Goal: Navigation & Orientation: Locate item on page

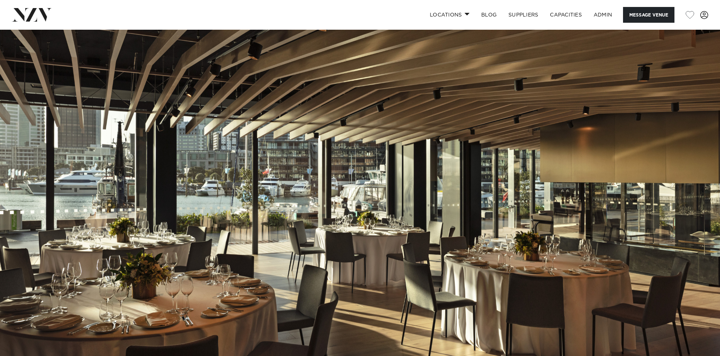
click at [266, 182] on img at bounding box center [360, 198] width 720 height 337
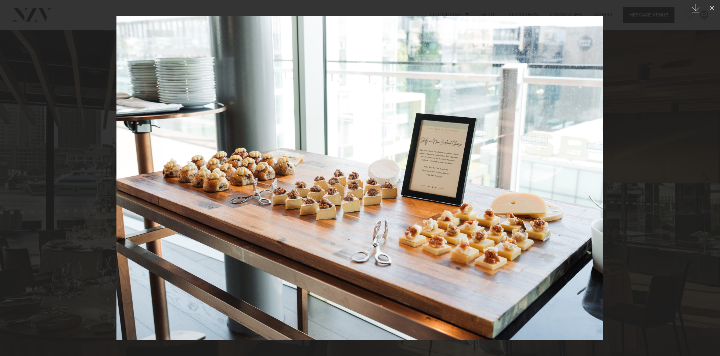
click at [102, 115] on div at bounding box center [360, 178] width 720 height 356
